Goal: Task Accomplishment & Management: Manage account settings

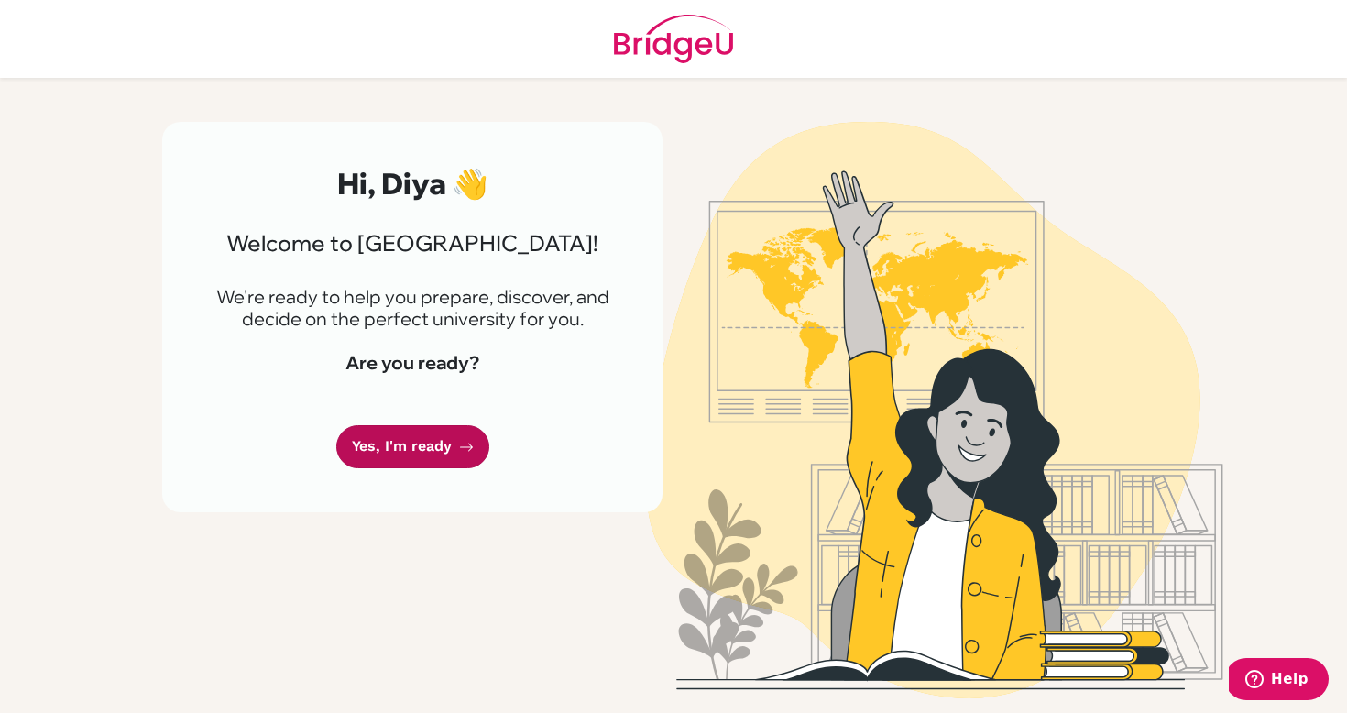
click at [454, 433] on link "Yes, I'm ready" at bounding box center [412, 446] width 153 height 43
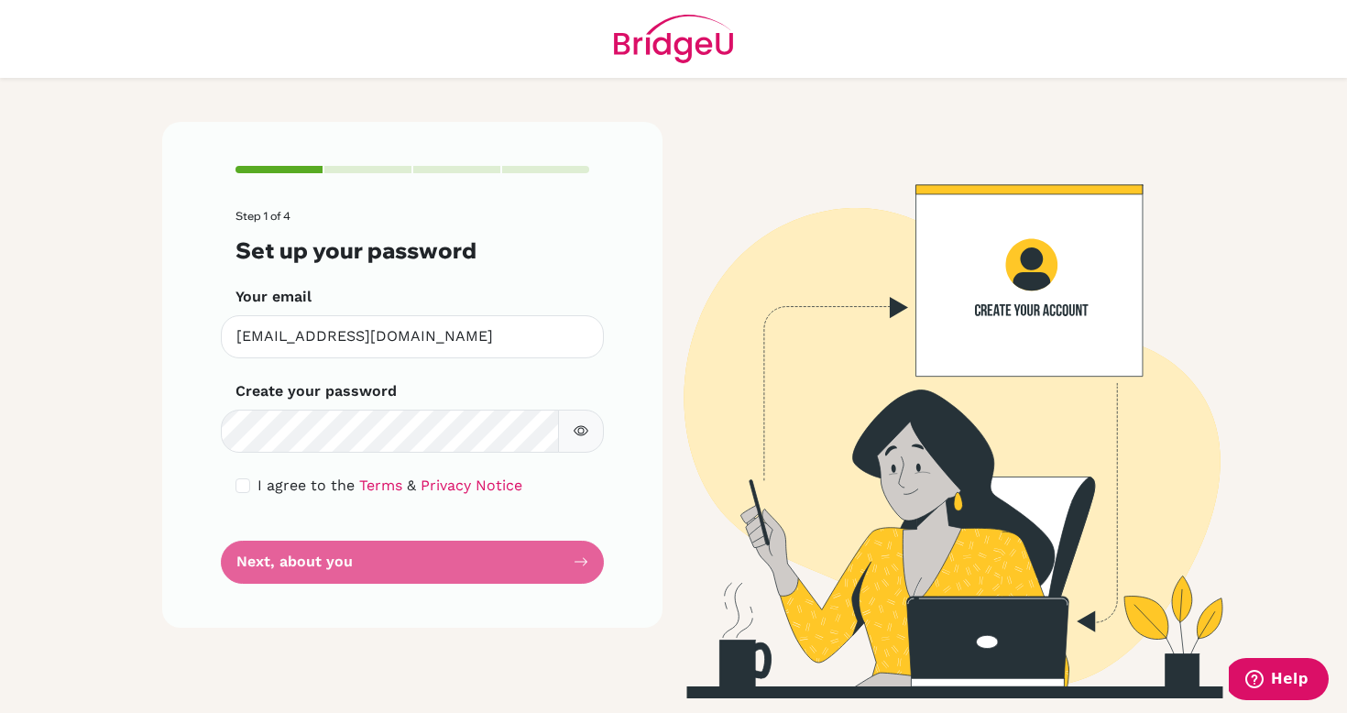
click at [730, 477] on img at bounding box center [934, 410] width 1044 height 576
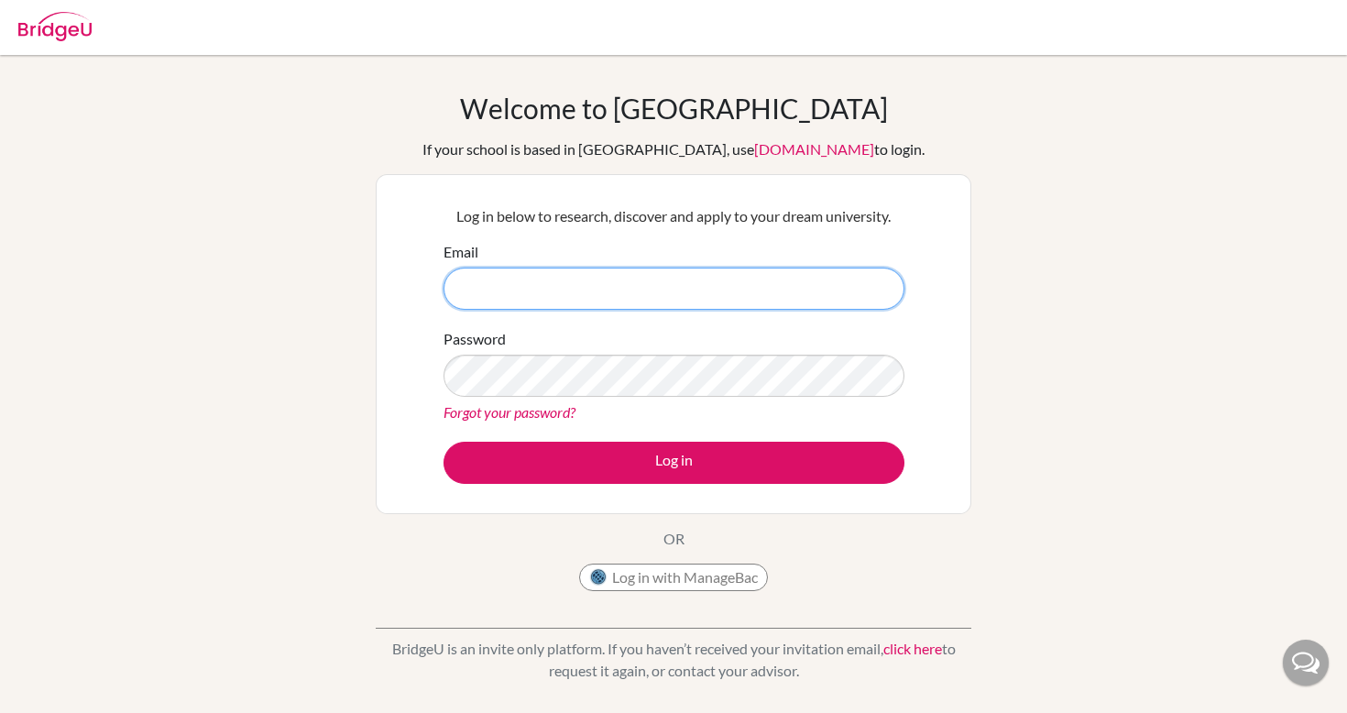
type input "[EMAIL_ADDRESS][DOMAIN_NAME]"
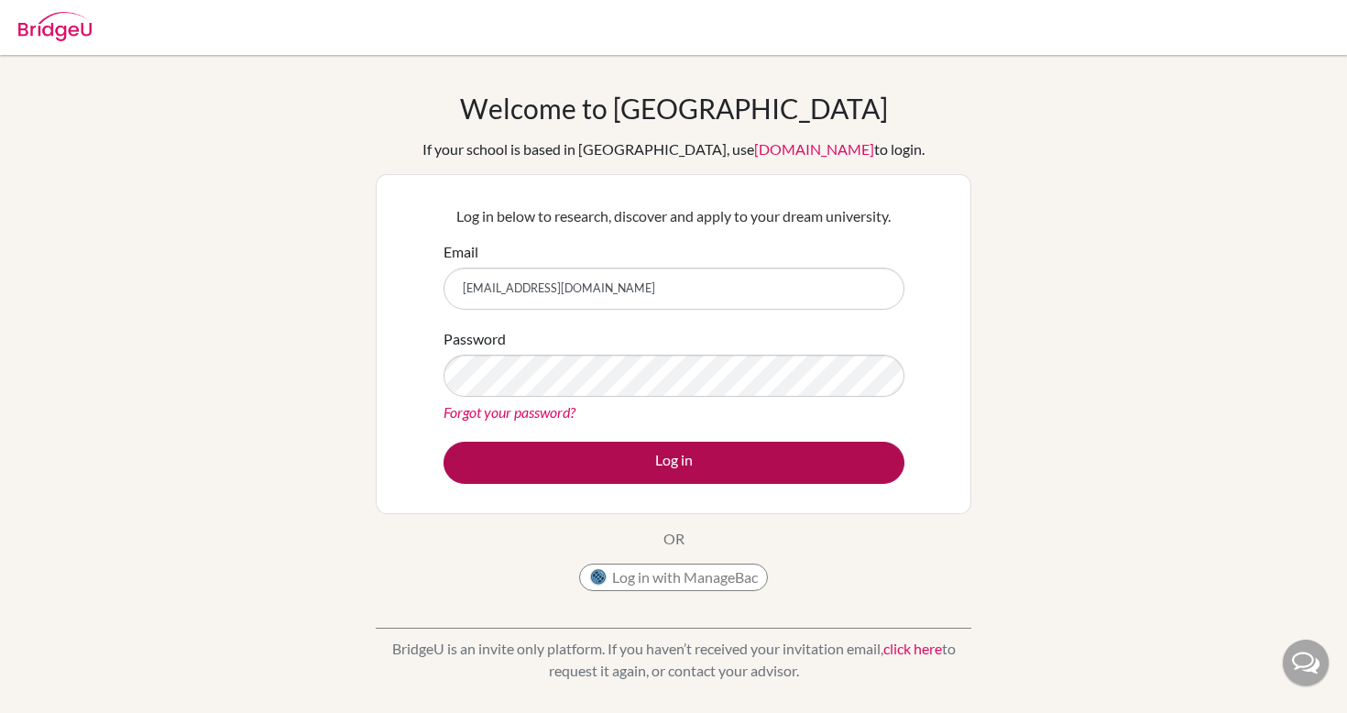
click at [594, 465] on button "Log in" at bounding box center [673, 463] width 461 height 42
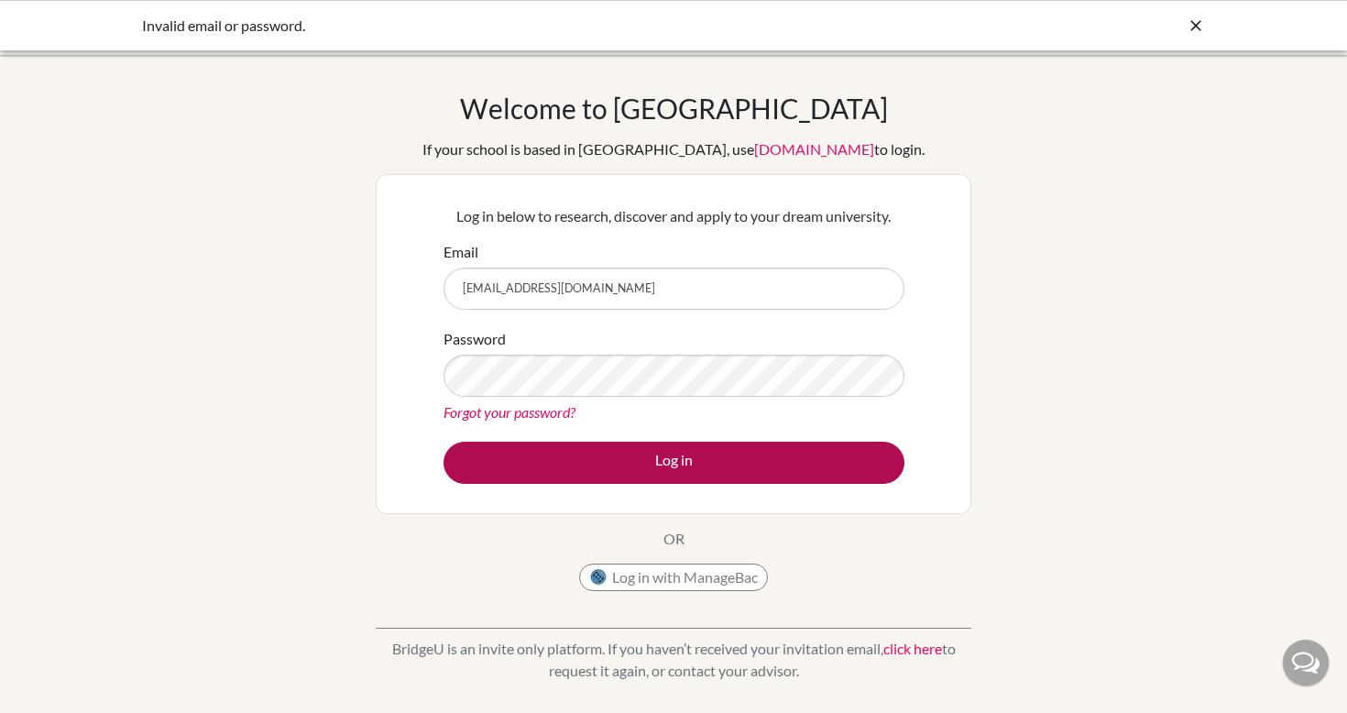
click at [688, 464] on button "Log in" at bounding box center [673, 463] width 461 height 42
click at [623, 457] on button "Log in" at bounding box center [673, 463] width 461 height 42
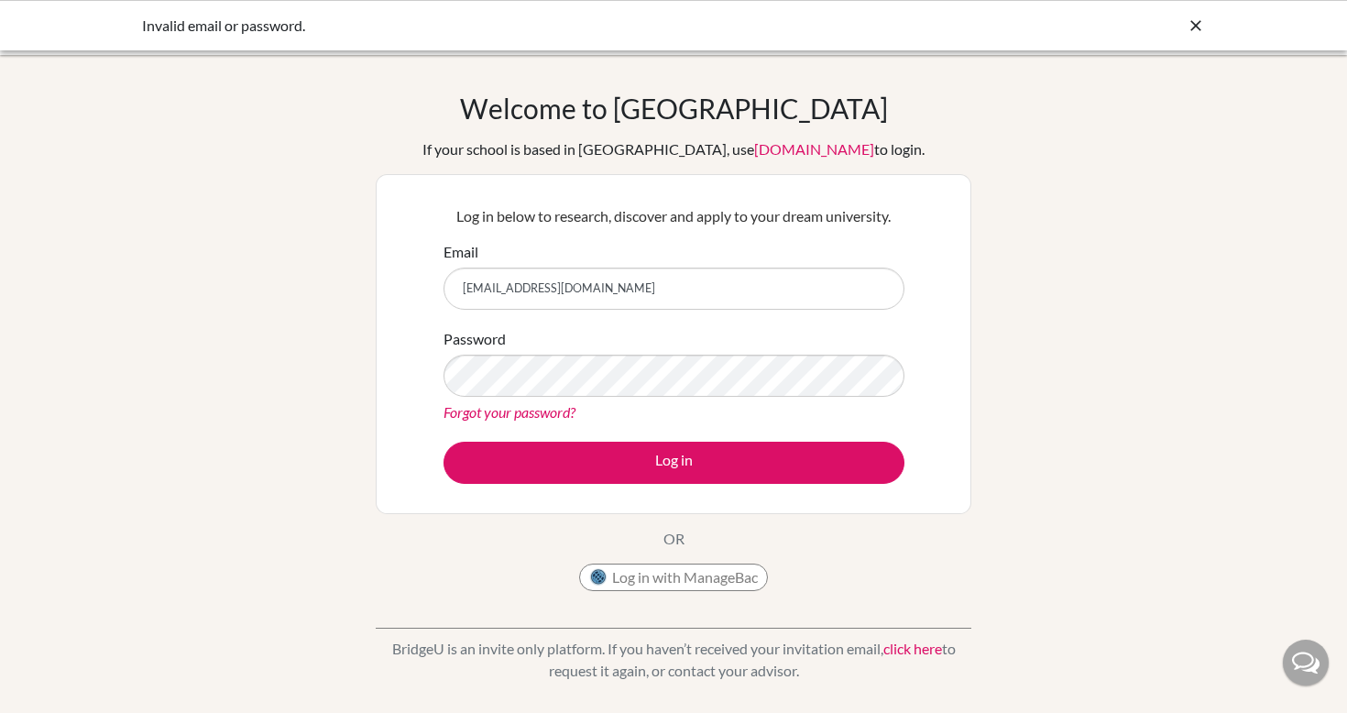
click at [322, 414] on div "Welcome to [GEOGRAPHIC_DATA] If your school is based in [GEOGRAPHIC_DATA], use …" at bounding box center [673, 391] width 1347 height 599
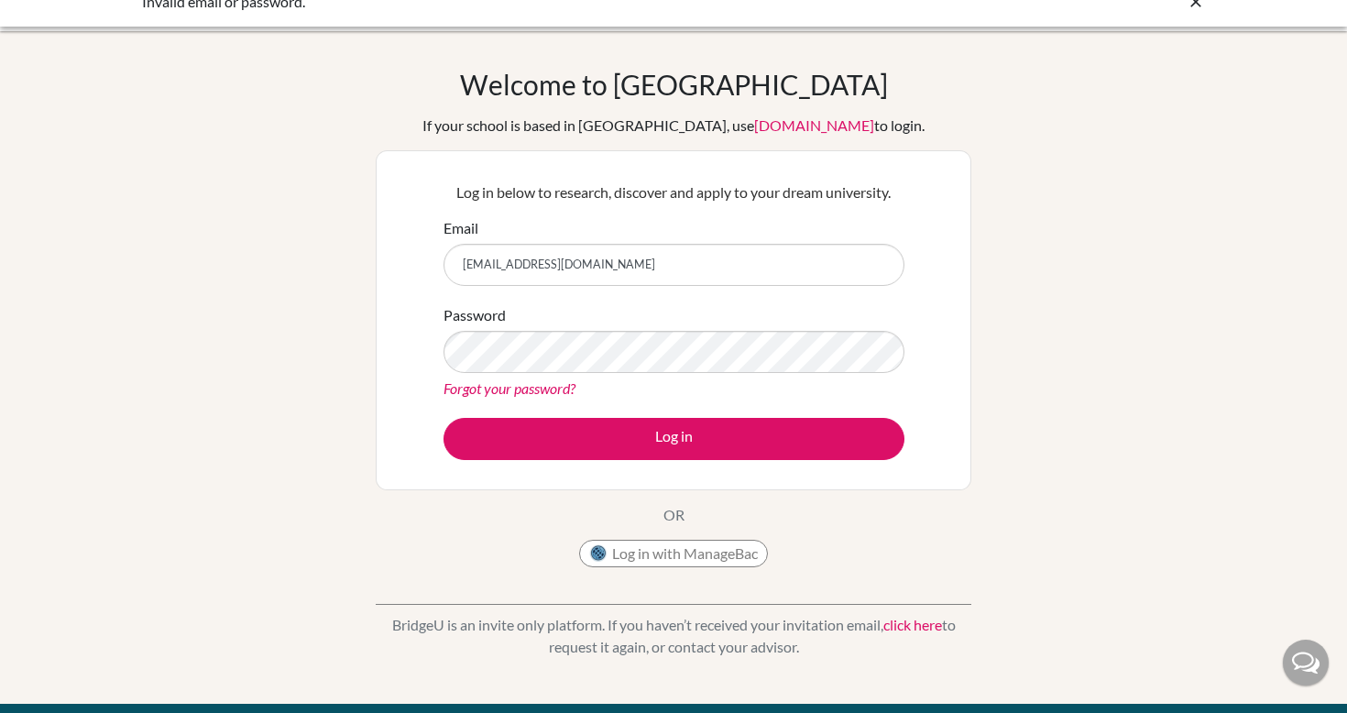
scroll to position [26, 0]
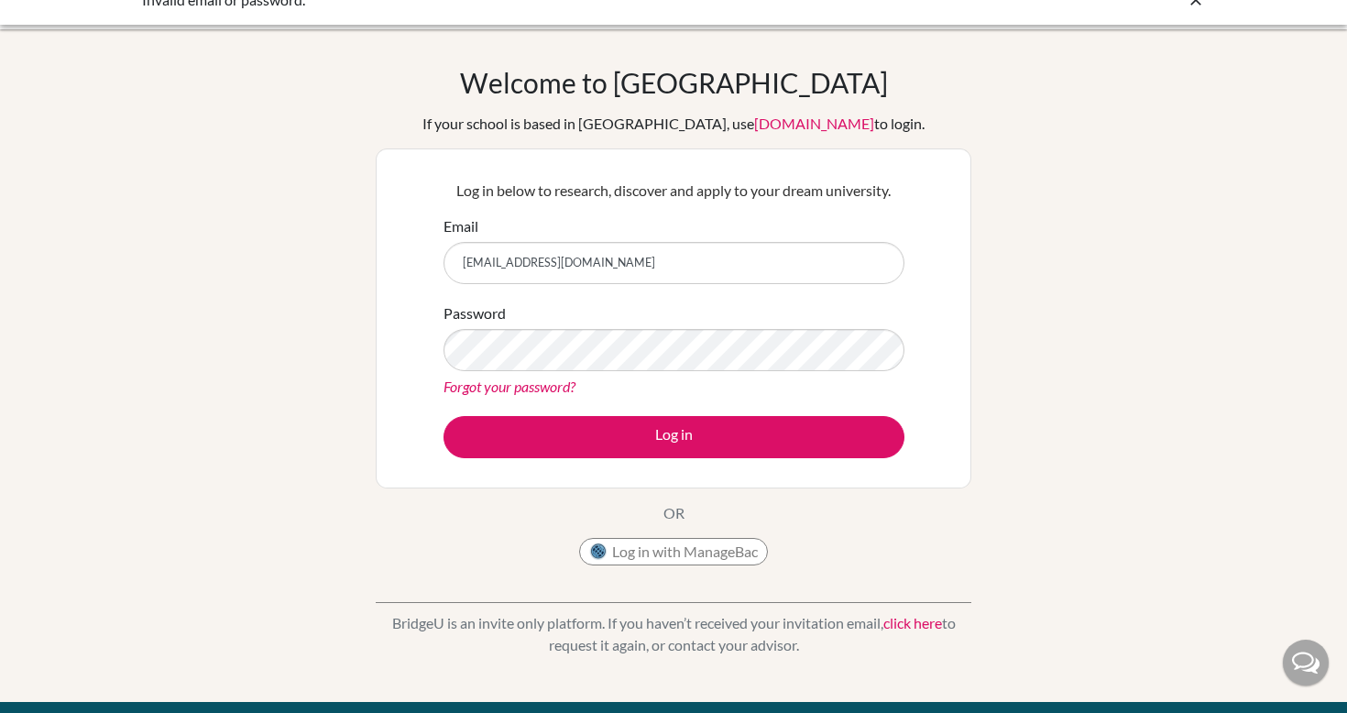
click at [479, 381] on link "Forgot your password?" at bounding box center [509, 385] width 132 height 17
